Goal: Check status: Check status

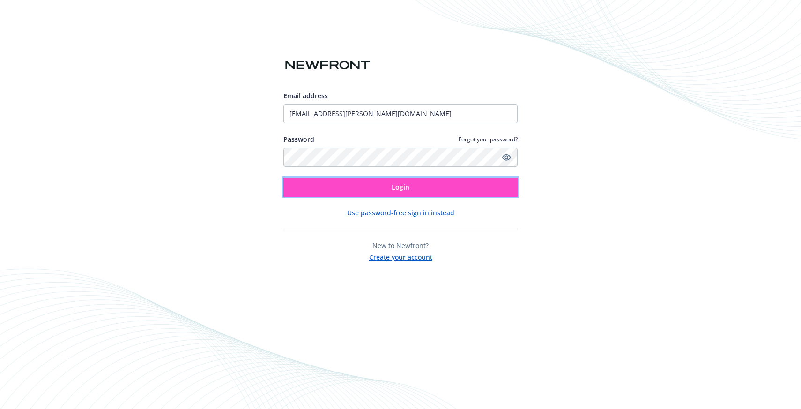
click at [361, 189] on button "Login" at bounding box center [400, 187] width 234 height 19
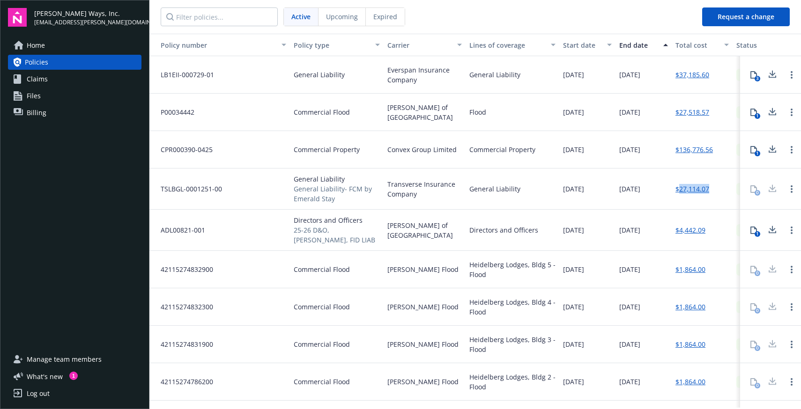
drag, startPoint x: 688, startPoint y: 190, endPoint x: 678, endPoint y: 190, distance: 9.4
click at [678, 190] on div "$27,114.07" at bounding box center [702, 189] width 61 height 41
copy link "27,114.07"
click at [573, 193] on span "07/16/2025" at bounding box center [573, 189] width 21 height 10
